Goal: Information Seeking & Learning: Learn about a topic

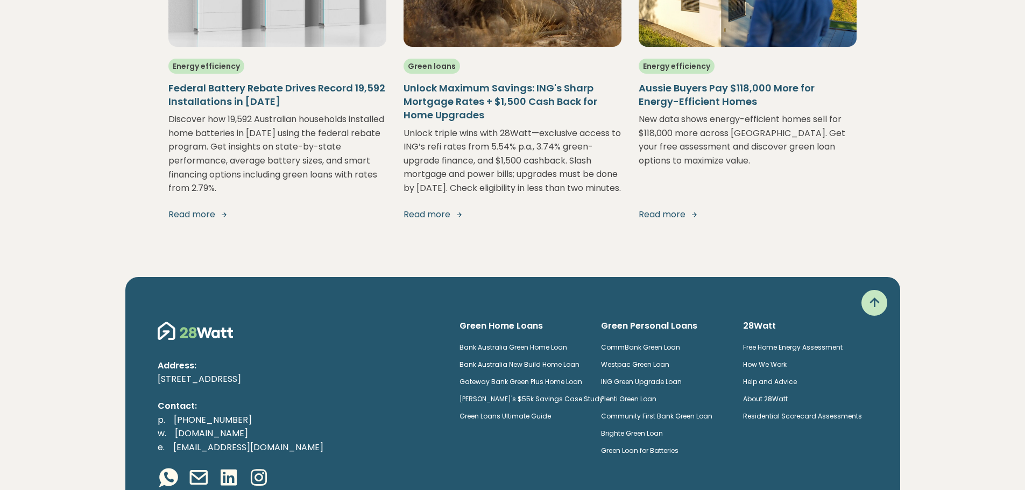
scroll to position [2125, 0]
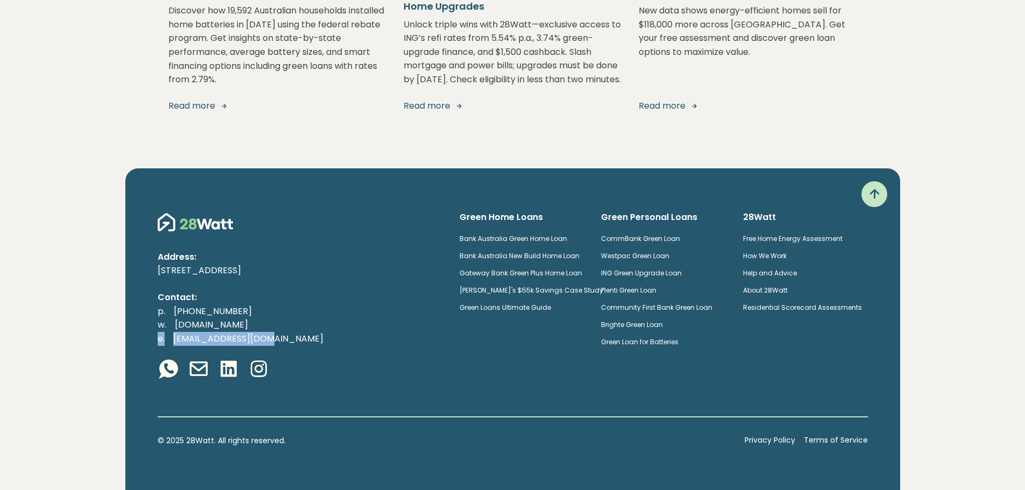
drag, startPoint x: 145, startPoint y: 336, endPoint x: 266, endPoint y: 338, distance: 120.6
click at [266, 338] on div "Address: [STREET_ADDRESS] Contact: p. [PHONE_NUMBER] w. [DOMAIN_NAME] e. [EMAIL…" at bounding box center [512, 329] width 775 height 322
copy p "e. hello@28watt.com.au"
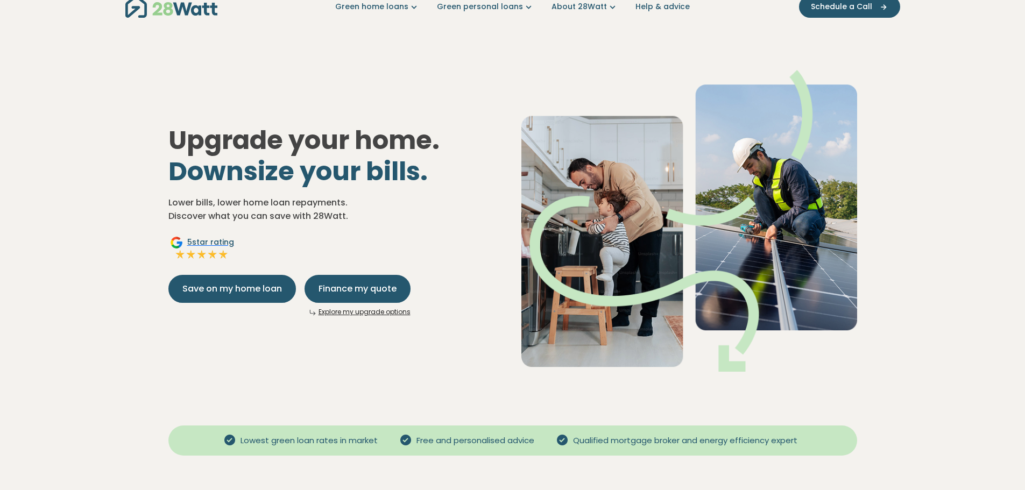
scroll to position [0, 0]
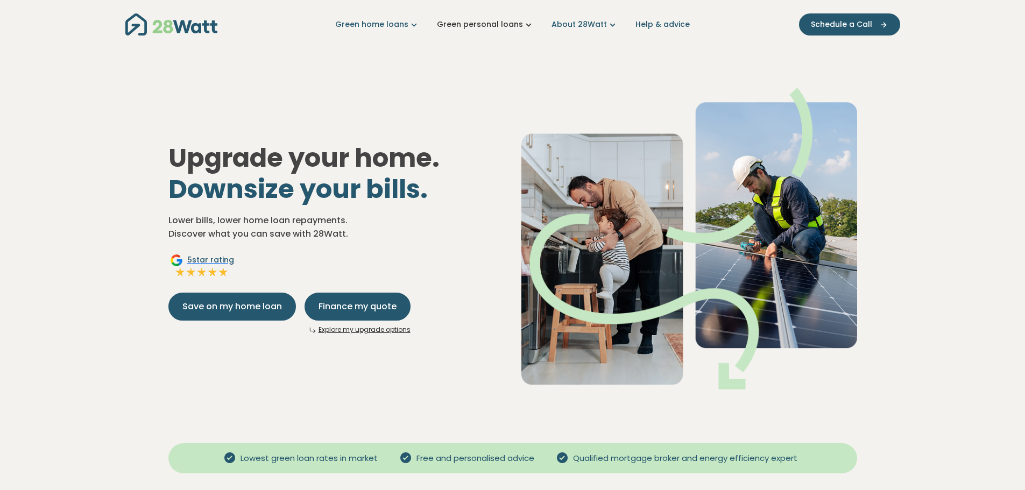
click at [505, 25] on link "Green personal loans" at bounding box center [485, 24] width 97 height 11
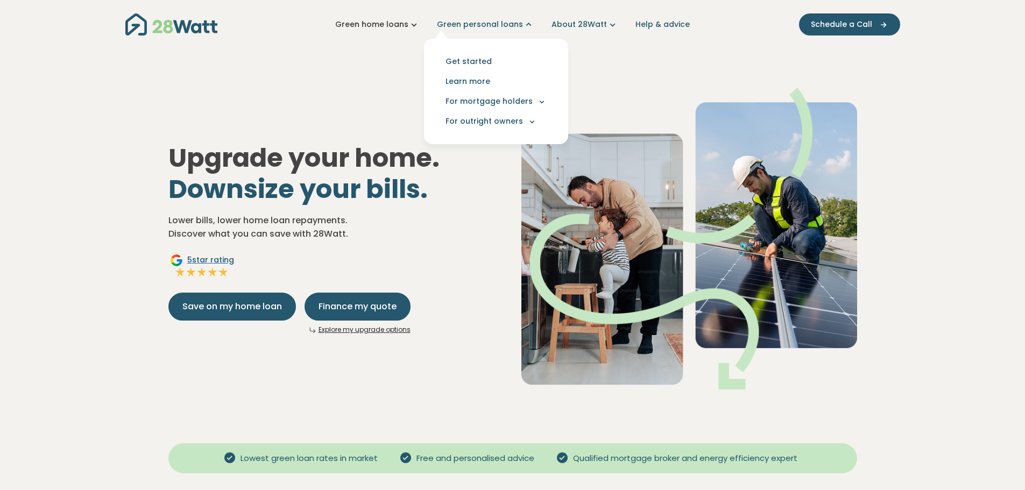
click at [388, 29] on link "Green home loans" at bounding box center [377, 24] width 84 height 11
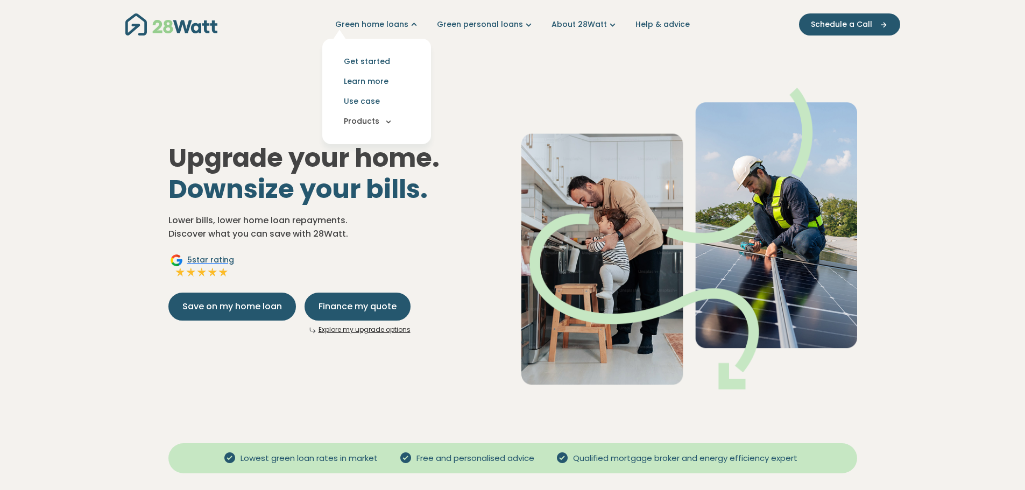
click at [384, 124] on button "Products" at bounding box center [376, 121] width 91 height 20
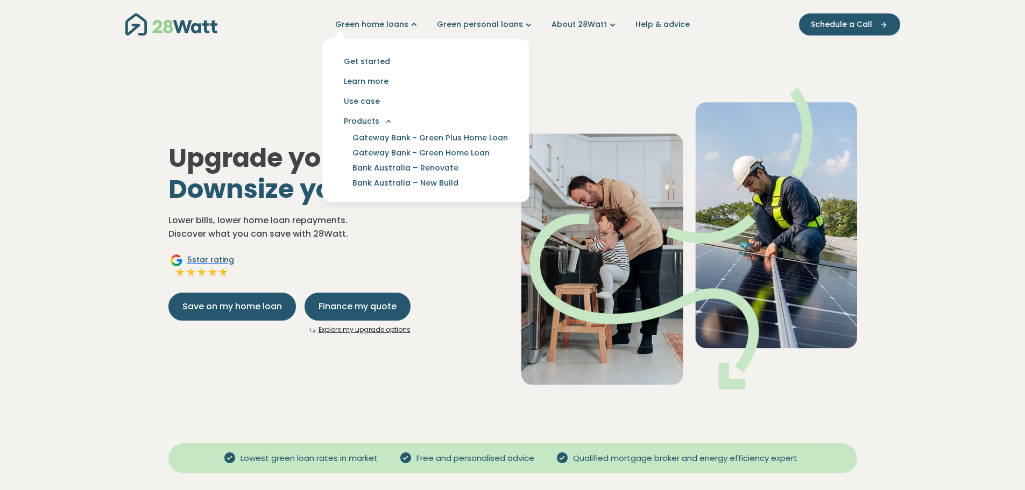
click at [635, 101] on img at bounding box center [689, 239] width 336 height 302
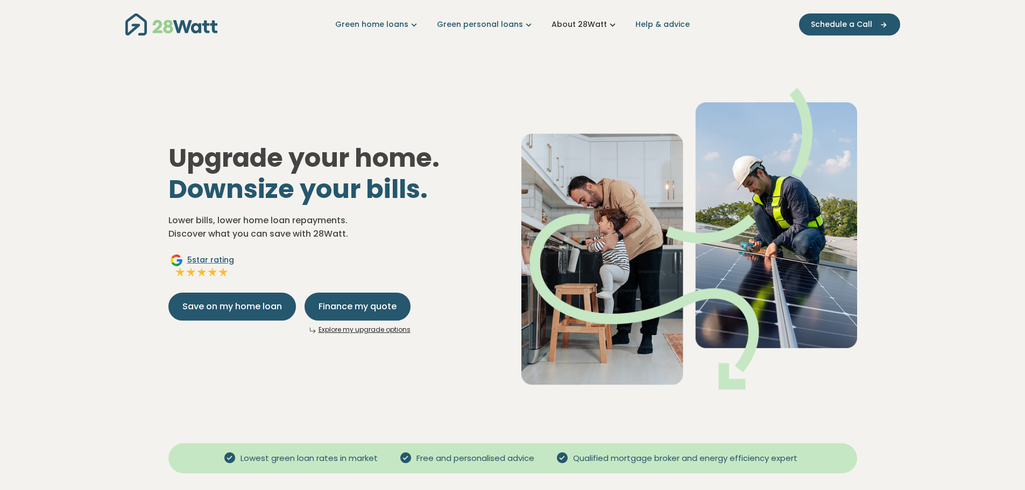
click at [602, 23] on link "About 28Watt" at bounding box center [585, 24] width 67 height 11
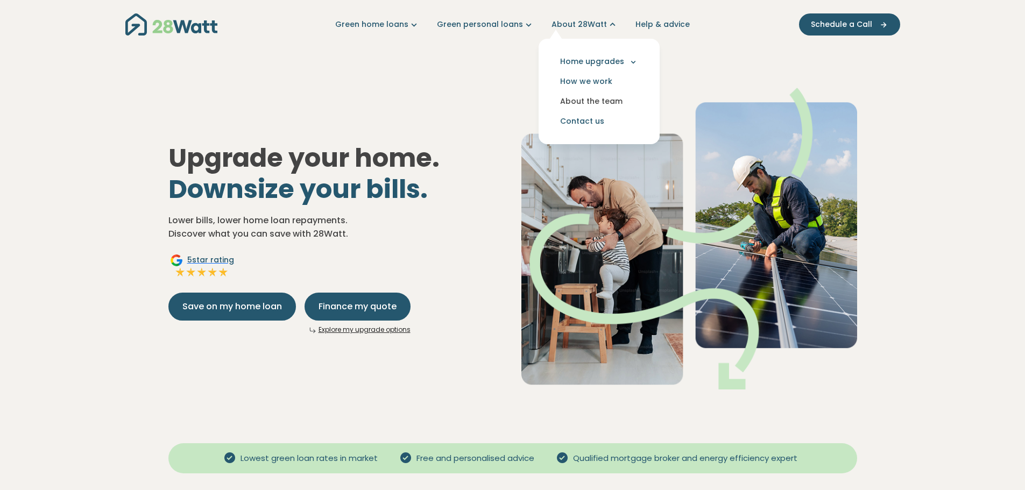
click at [600, 104] on link "About the team" at bounding box center [599, 101] width 104 height 20
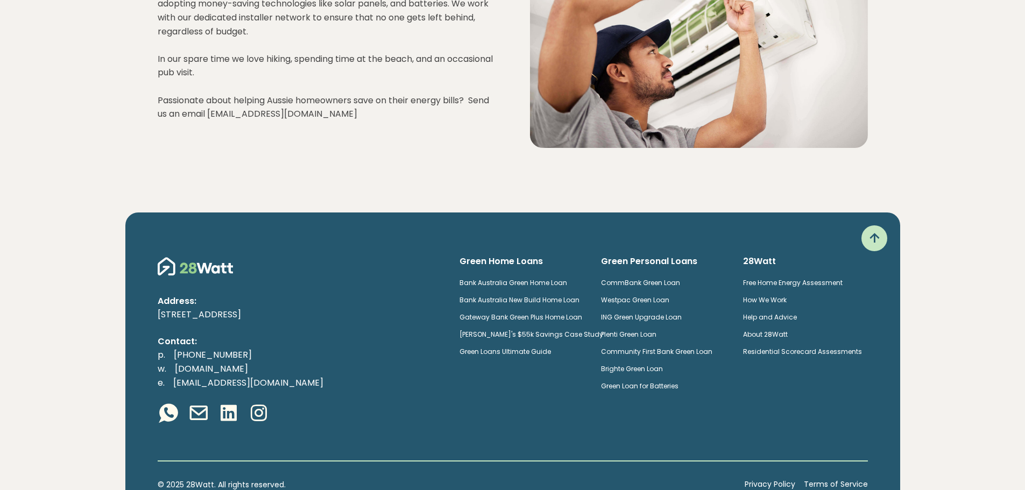
scroll to position [1451, 0]
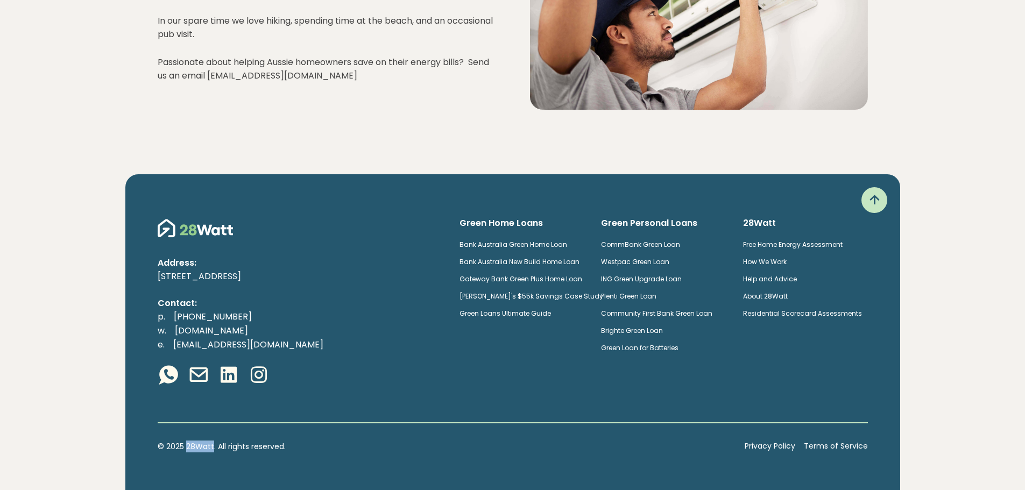
drag, startPoint x: 186, startPoint y: 441, endPoint x: 212, endPoint y: 444, distance: 26.6
click at [212, 444] on p "© 2025 28Watt. All rights reserved." at bounding box center [447, 447] width 578 height 12
copy p "28Watt"
